Goal: Navigation & Orientation: Find specific page/section

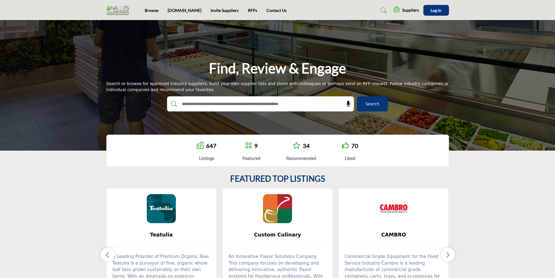
click at [122, 9] on img at bounding box center [119, 11] width 26 height 10
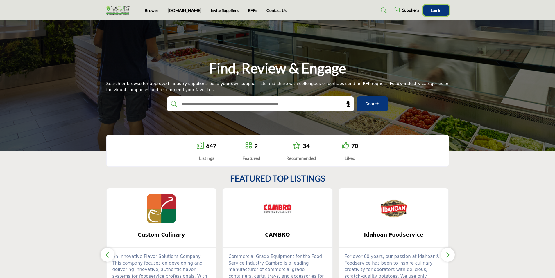
click at [436, 15] on button "Log In" at bounding box center [436, 10] width 26 height 11
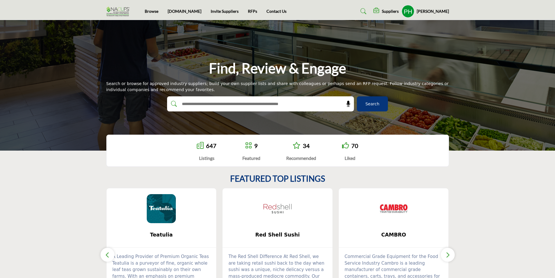
click at [116, 9] on img at bounding box center [119, 12] width 26 height 10
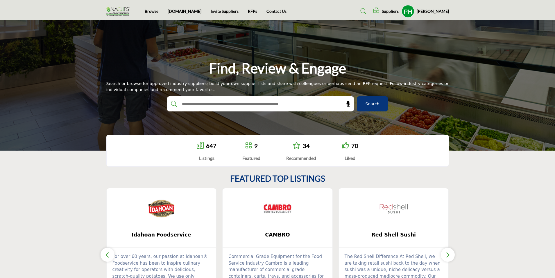
click at [443, 10] on h5 "[PERSON_NAME]" at bounding box center [432, 11] width 32 height 6
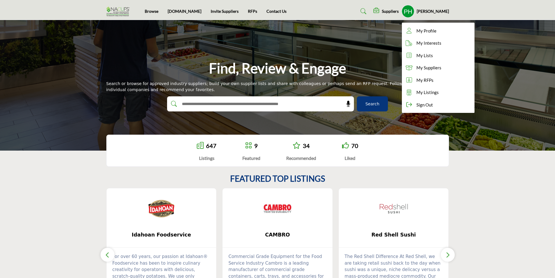
click at [124, 10] on img at bounding box center [119, 12] width 26 height 10
